Goal: Go to known website: Go to known website

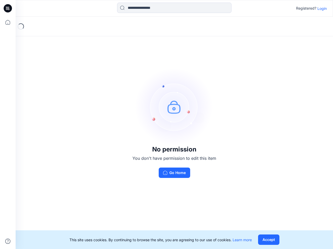
click at [166, 125] on img at bounding box center [174, 107] width 78 height 78
click at [8, 8] on icon at bounding box center [9, 8] width 2 height 0
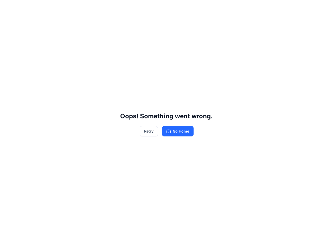
click at [8, 22] on div "Oops! Something went wrong. Retry Go Home" at bounding box center [166, 124] width 333 height 249
click at [8, 242] on div "Oops! Something went wrong. Retry Go Home" at bounding box center [166, 124] width 333 height 249
click at [174, 8] on div "Oops! Something went wrong. Retry Go Home" at bounding box center [166, 124] width 333 height 249
click at [322, 8] on div "Oops! Something went wrong. Retry Go Home" at bounding box center [166, 124] width 333 height 249
click at [268, 240] on div "Oops! Something went wrong. Retry Go Home" at bounding box center [166, 124] width 333 height 249
